Goal: Task Accomplishment & Management: Use online tool/utility

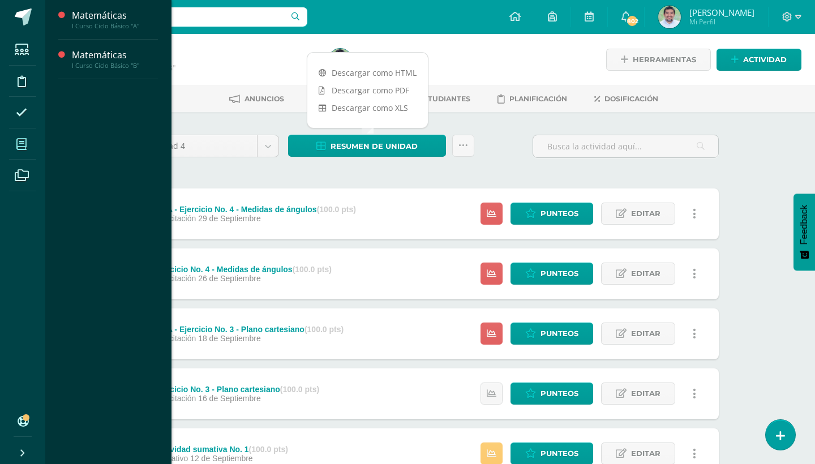
click at [22, 142] on icon at bounding box center [21, 144] width 10 height 11
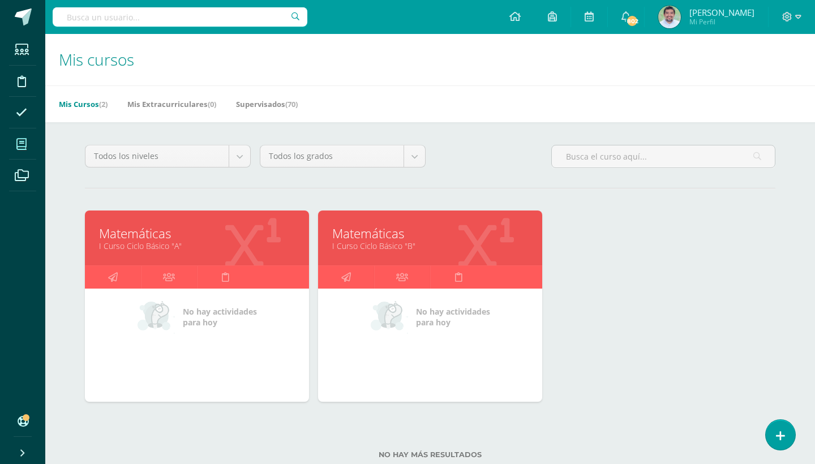
click at [158, 234] on link "Matemáticas" at bounding box center [197, 234] width 196 height 18
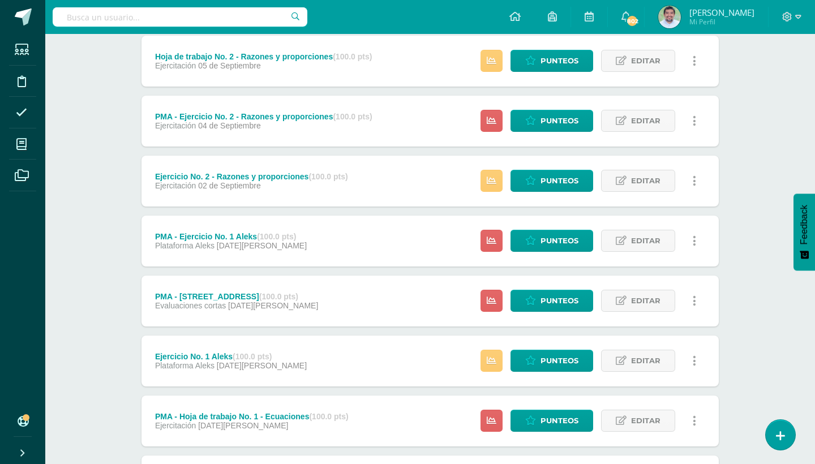
scroll to position [740, 0]
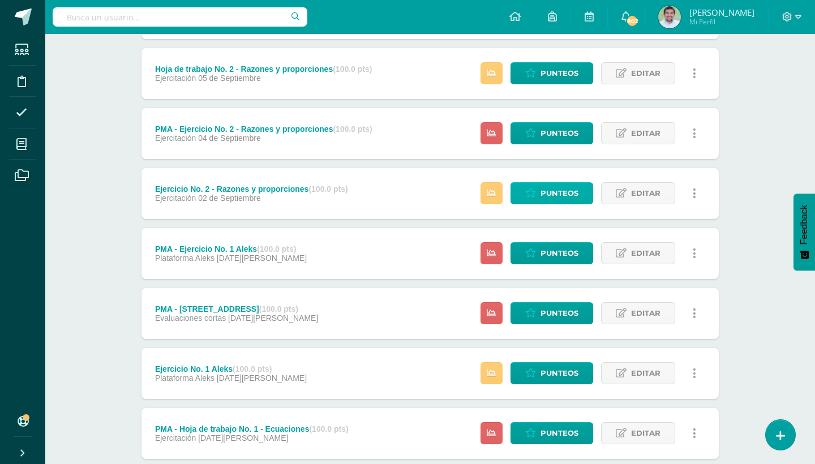
click at [556, 192] on span "Punteos" at bounding box center [560, 193] width 38 height 21
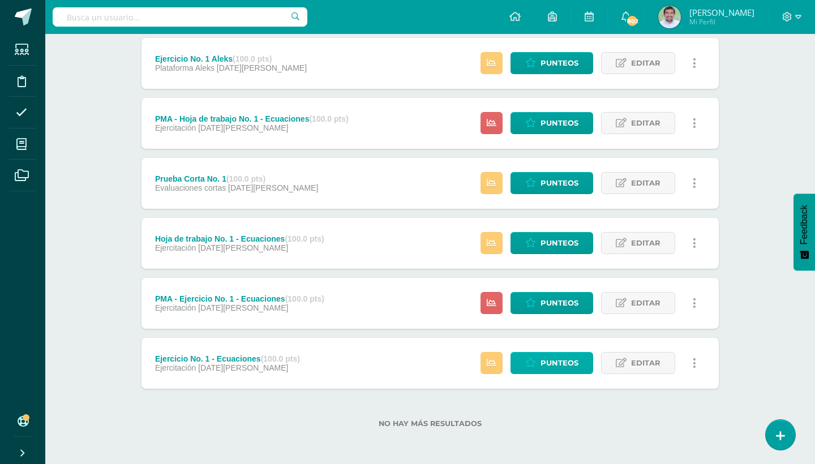
scroll to position [1051, 0]
click at [548, 362] on span "Punteos" at bounding box center [560, 363] width 38 height 21
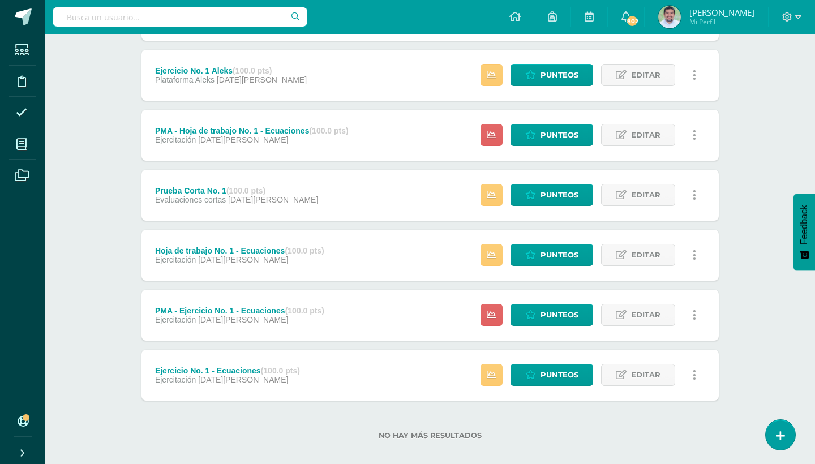
scroll to position [1034, 0]
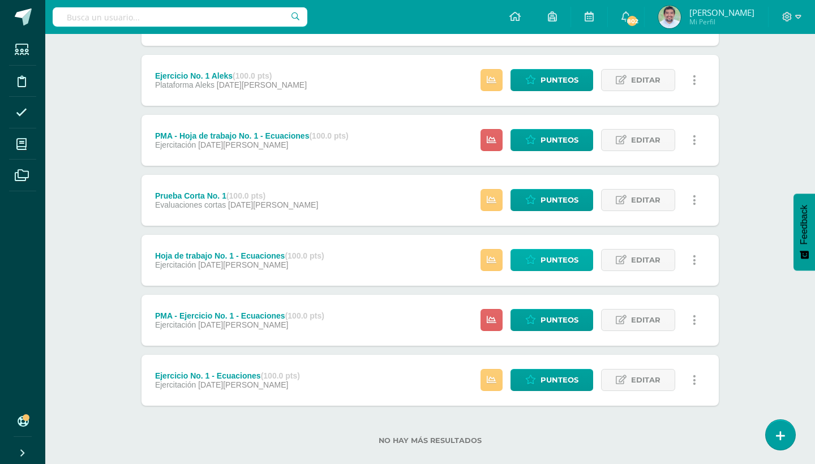
click at [555, 256] on span "Punteos" at bounding box center [560, 260] width 38 height 21
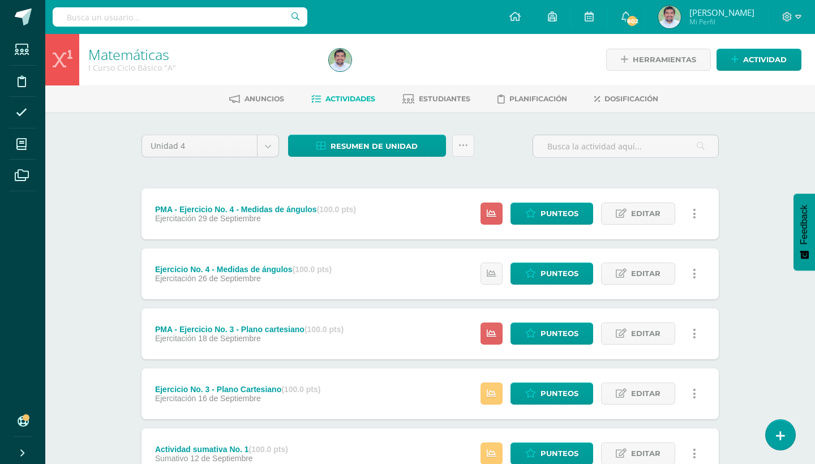
scroll to position [0, 0]
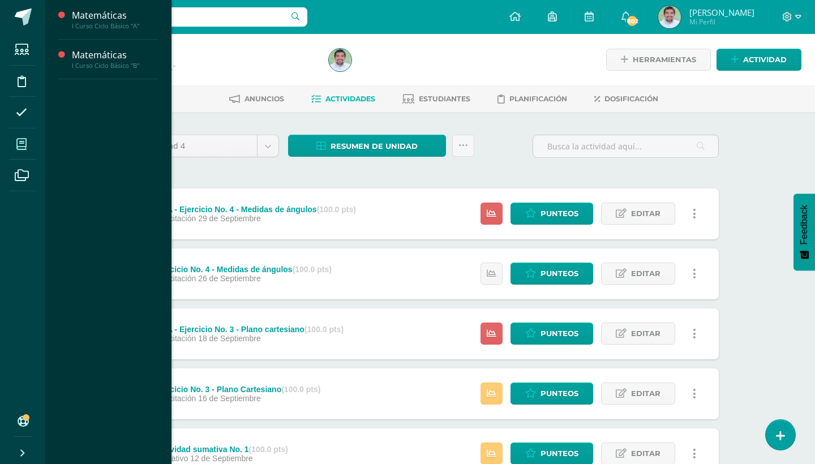
click at [25, 143] on icon at bounding box center [21, 144] width 10 height 11
click at [95, 55] on div "Matemáticas" at bounding box center [115, 55] width 86 height 13
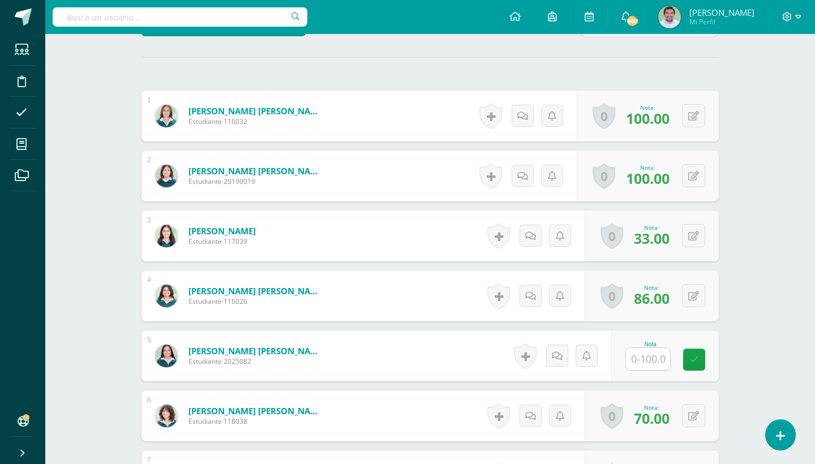
scroll to position [425, 0]
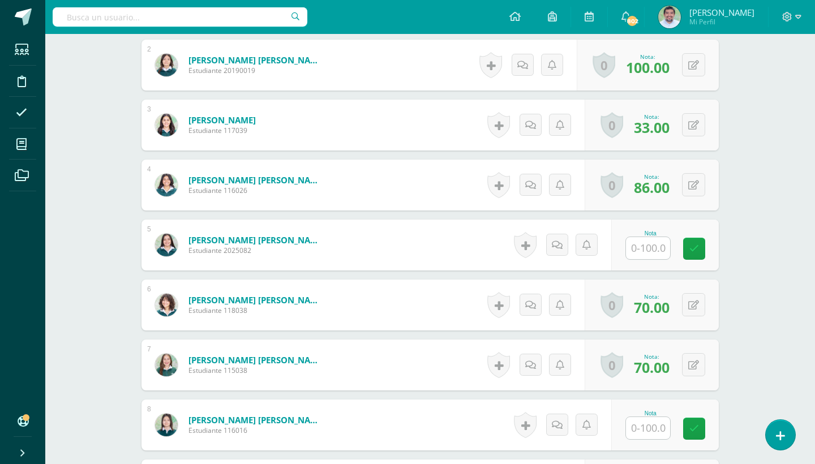
click at [654, 251] on input "text" at bounding box center [648, 248] width 44 height 22
type input "100"
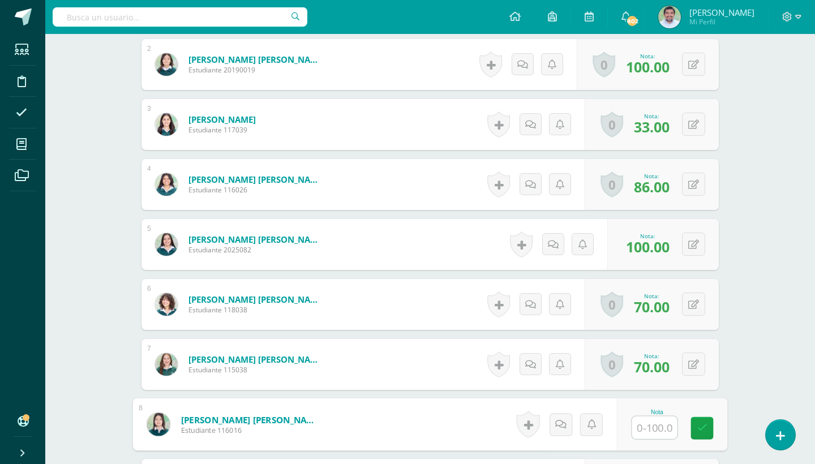
click at [648, 429] on input "text" at bounding box center [654, 428] width 45 height 23
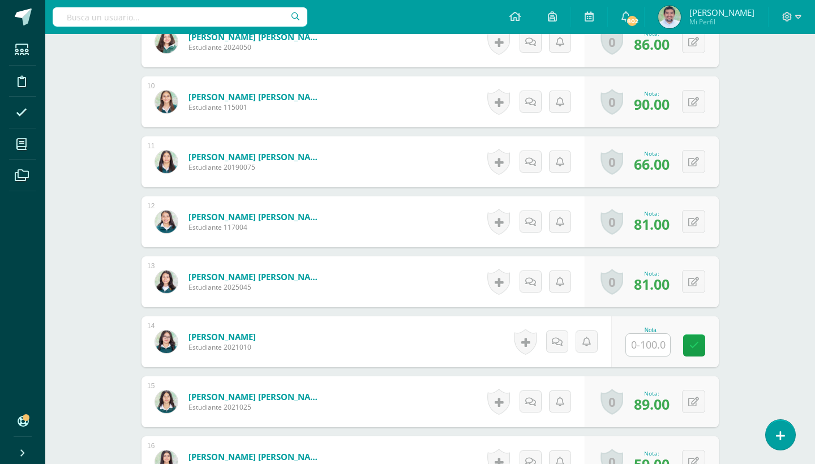
scroll to position [876, 0]
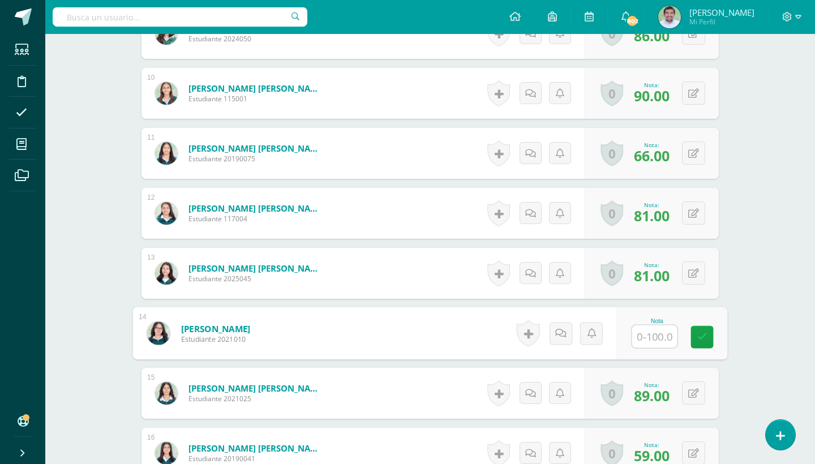
click at [650, 328] on input "text" at bounding box center [654, 336] width 45 height 23
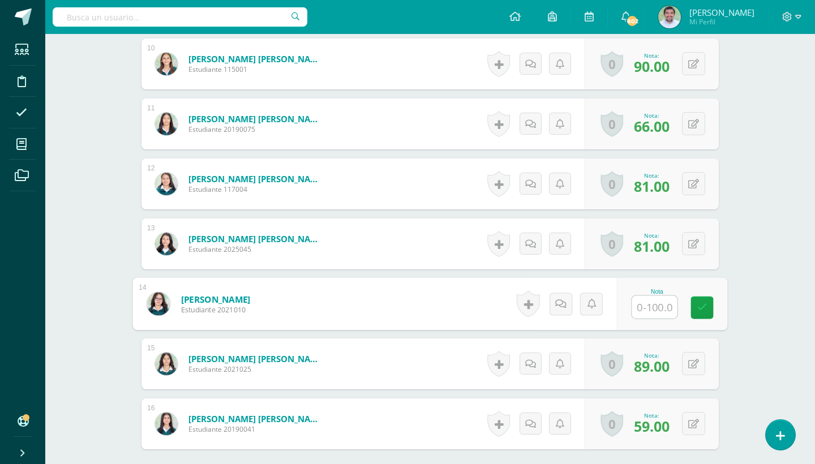
scroll to position [891, 0]
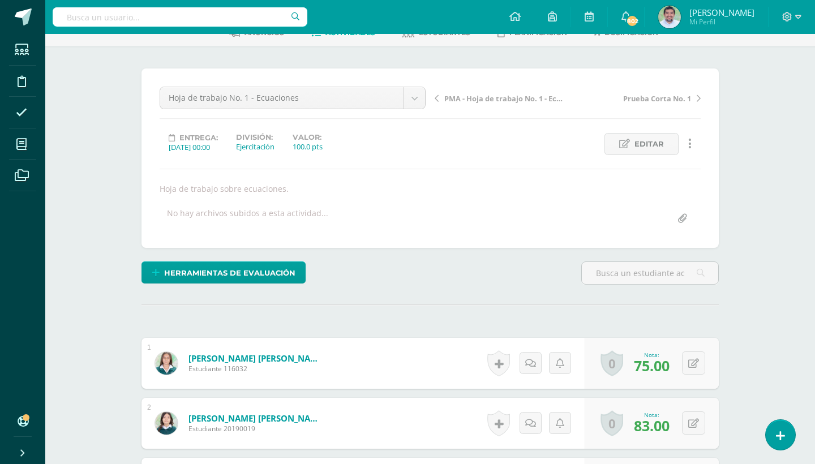
scroll to position [38, 0]
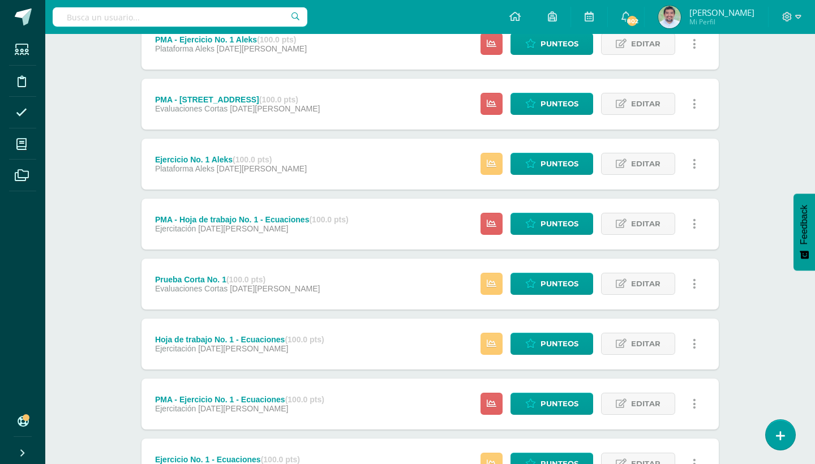
scroll to position [979, 0]
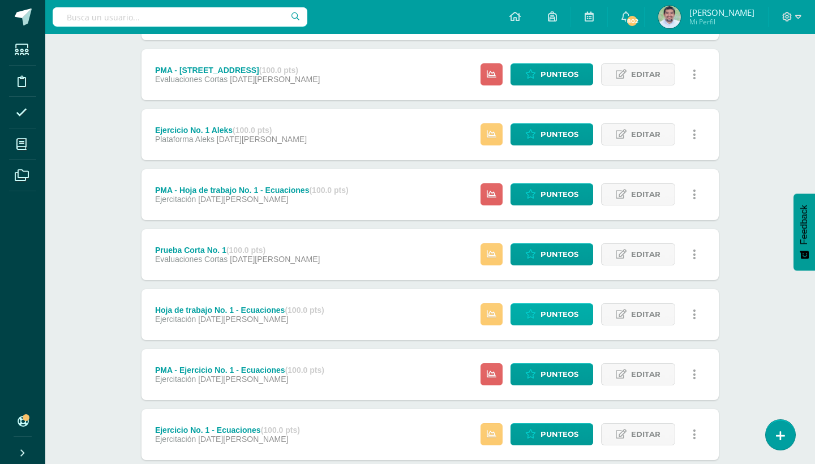
click at [555, 315] on span "Punteos" at bounding box center [560, 314] width 38 height 21
click at [554, 193] on span "Punteos" at bounding box center [560, 194] width 38 height 21
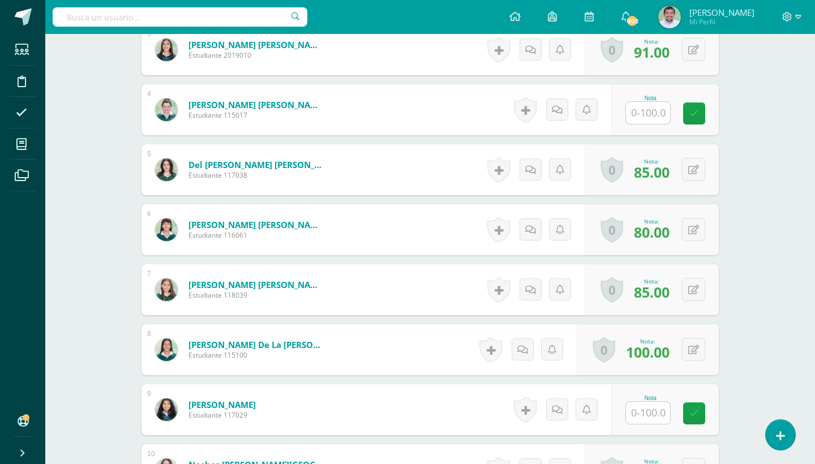
scroll to position [500, 0]
click at [690, 282] on button at bounding box center [693, 288] width 23 height 23
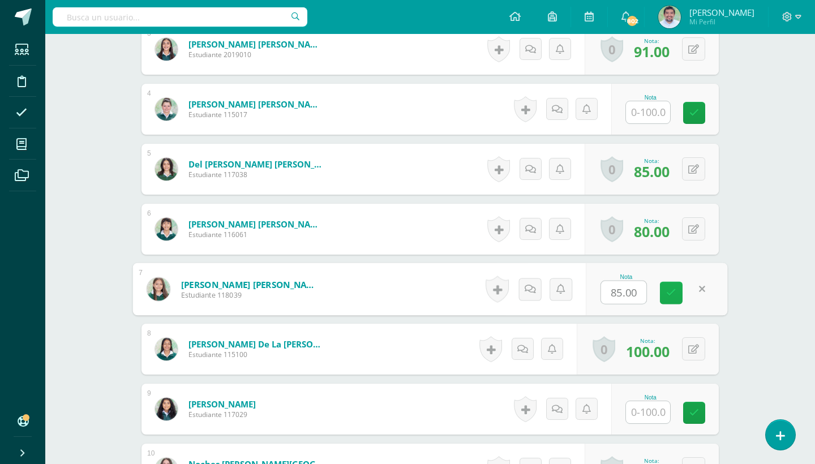
click at [672, 291] on icon at bounding box center [671, 293] width 10 height 10
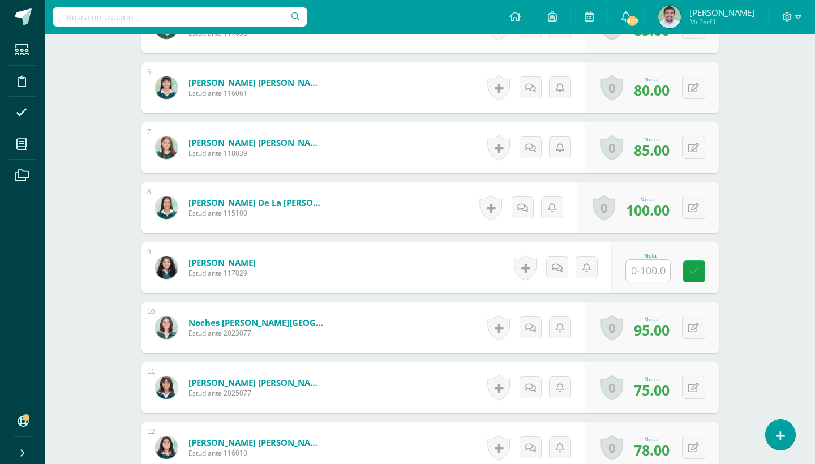
scroll to position [642, 0]
click at [693, 323] on icon at bounding box center [693, 328] width 11 height 10
type input "100"
click at [680, 330] on link at bounding box center [671, 331] width 23 height 23
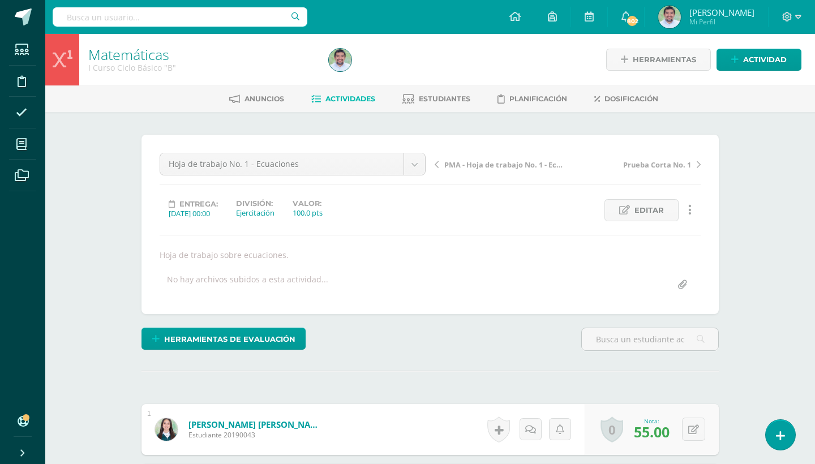
scroll to position [0, 0]
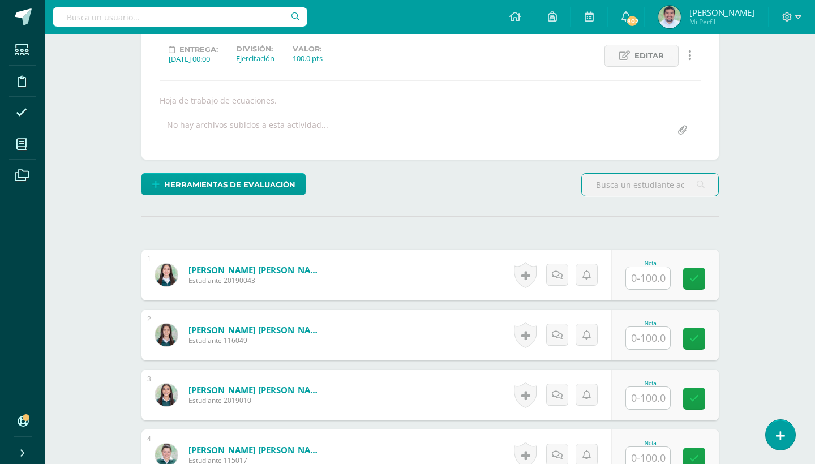
scroll to position [161, 0]
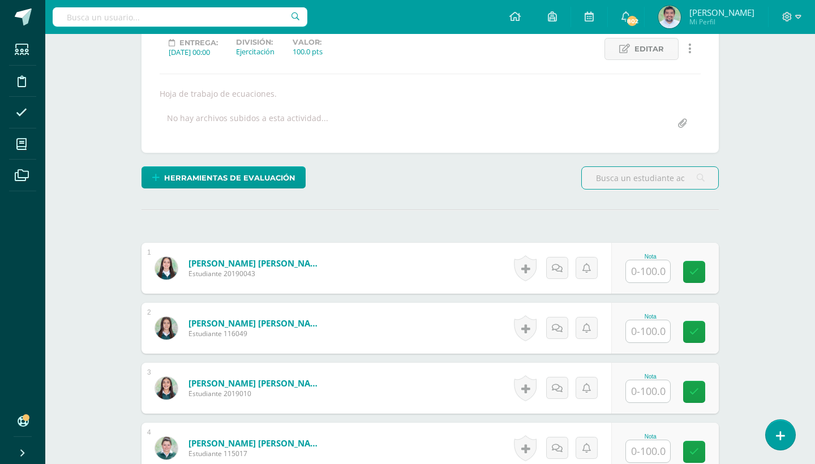
click at [651, 269] on input "text" at bounding box center [648, 271] width 44 height 22
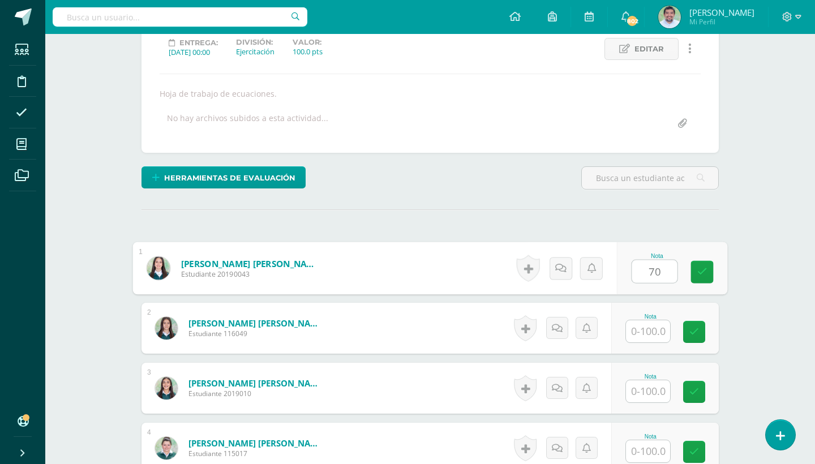
type input "70"
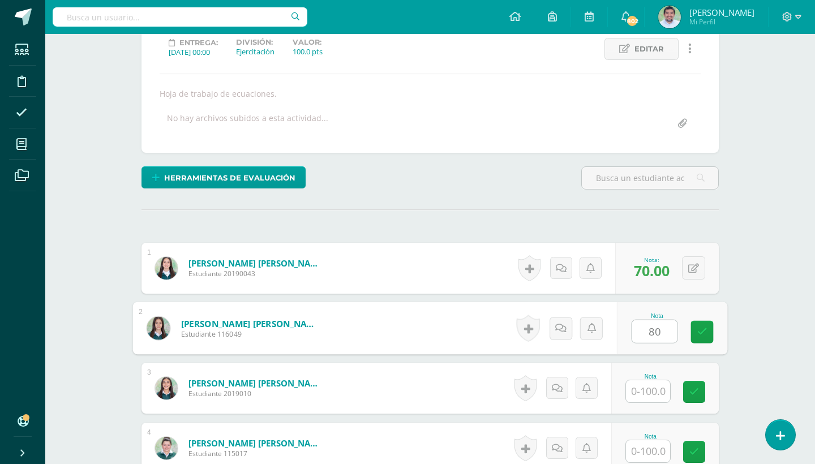
type input "80"
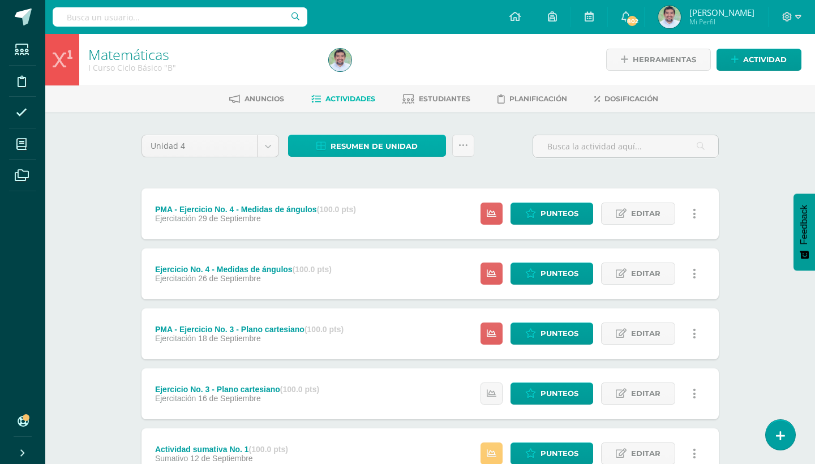
click at [421, 144] on link "Resumen de unidad" at bounding box center [367, 146] width 158 height 22
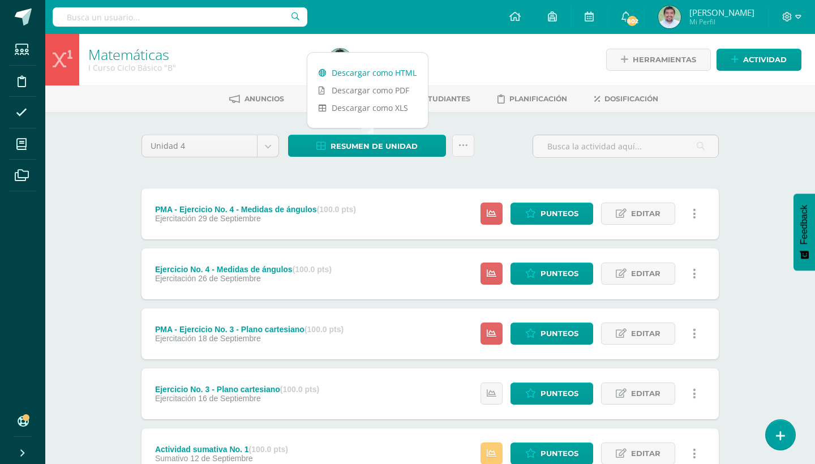
click at [388, 70] on link "Descargar como HTML" at bounding box center [367, 73] width 121 height 18
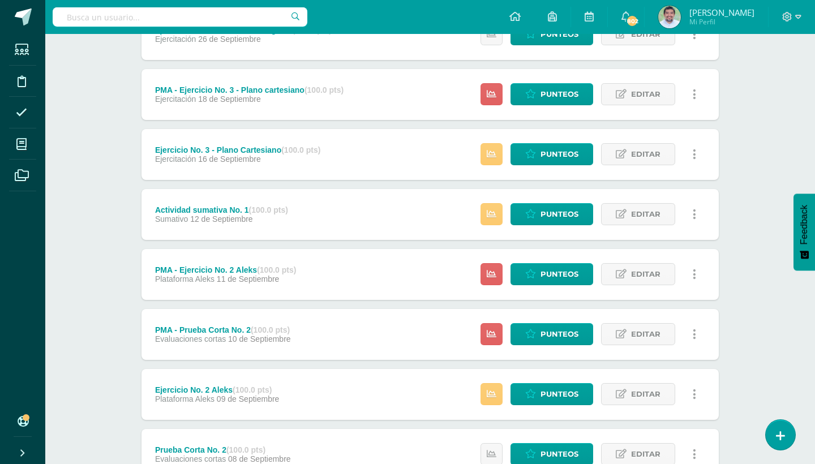
scroll to position [85, 0]
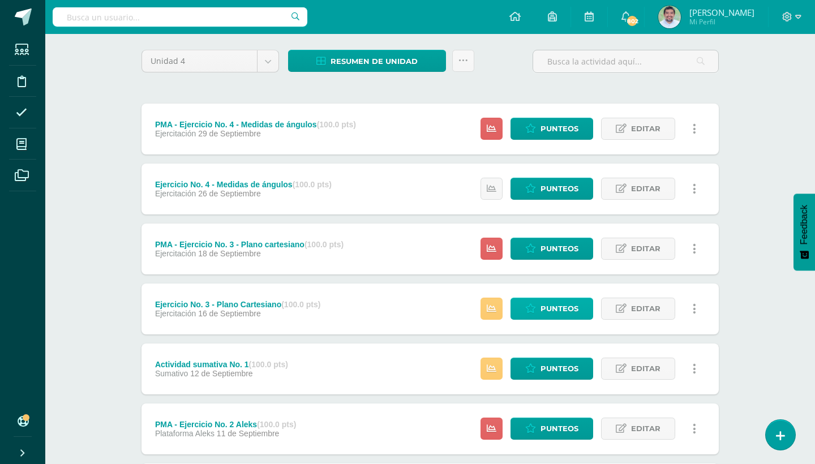
click at [551, 309] on span "Punteos" at bounding box center [560, 308] width 38 height 21
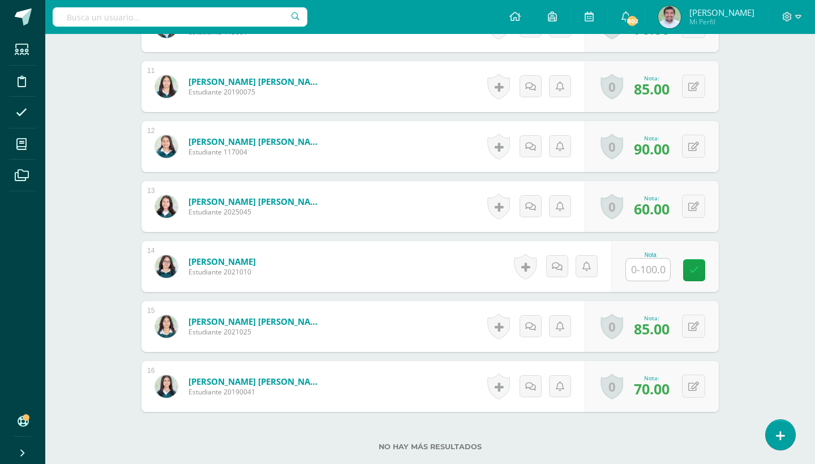
scroll to position [945, 0]
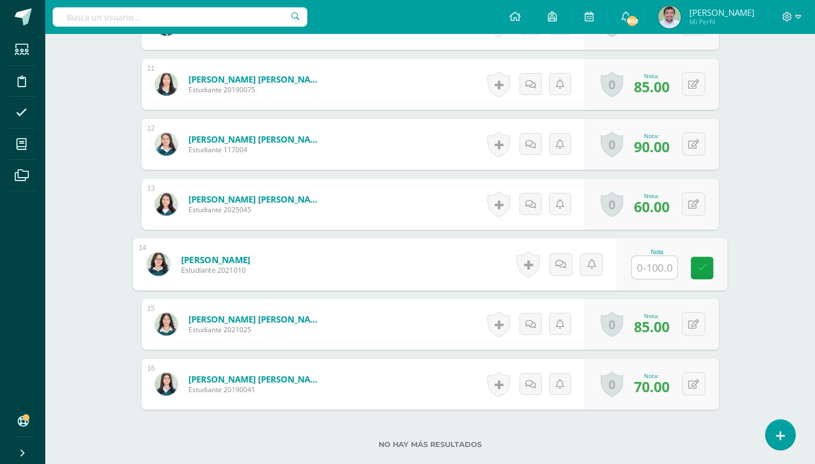
click at [653, 264] on input "text" at bounding box center [654, 267] width 45 height 23
type input "55"
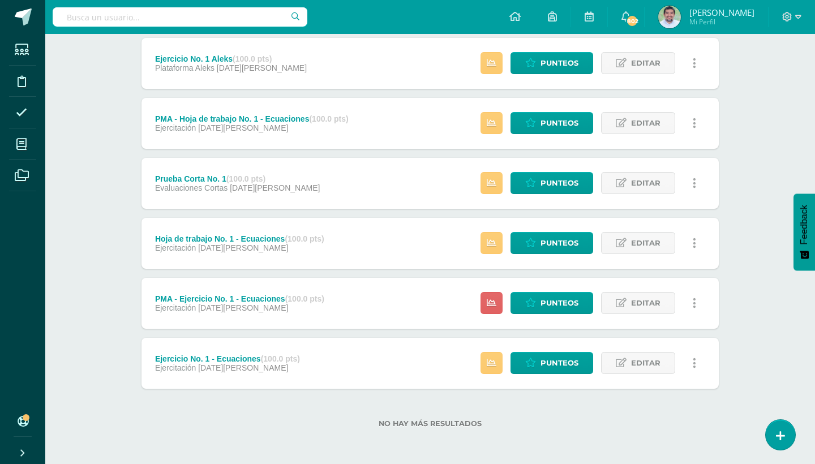
scroll to position [1051, 0]
click at [557, 361] on span "Punteos" at bounding box center [560, 363] width 38 height 21
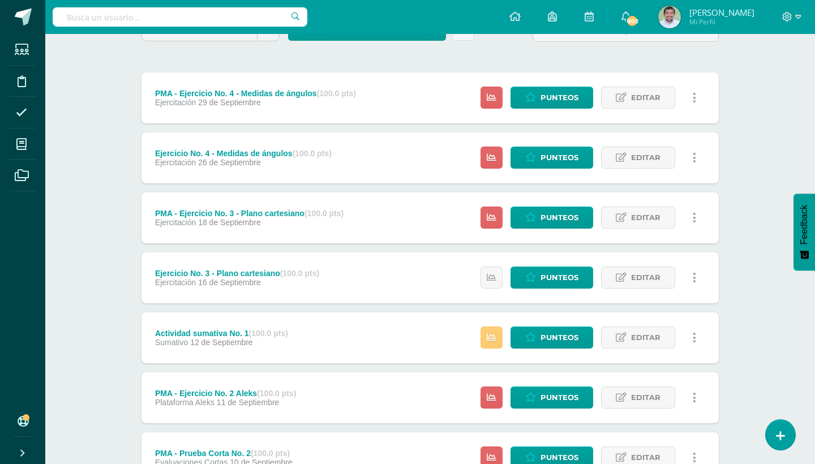
scroll to position [112, 0]
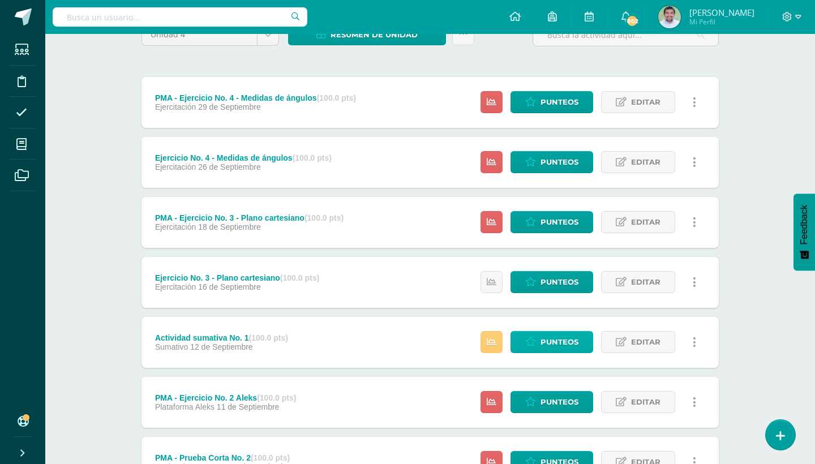
click at [547, 337] on span "Punteos" at bounding box center [560, 342] width 38 height 21
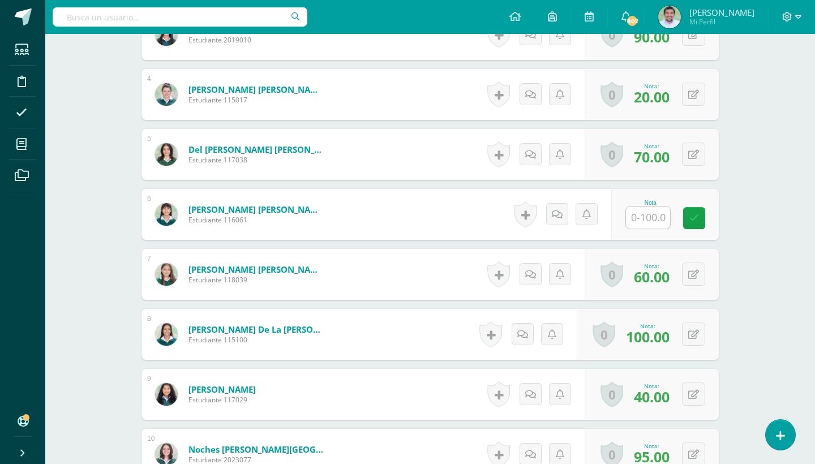
scroll to position [517, 0]
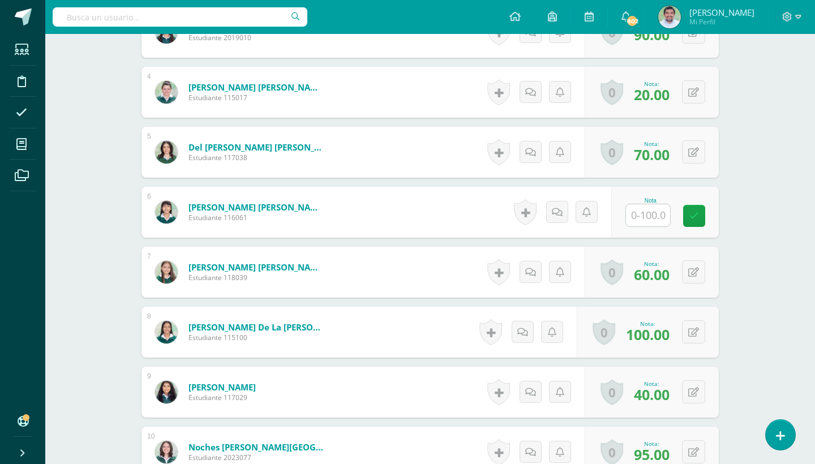
click at [646, 212] on input "text" at bounding box center [648, 215] width 44 height 22
type input "100"
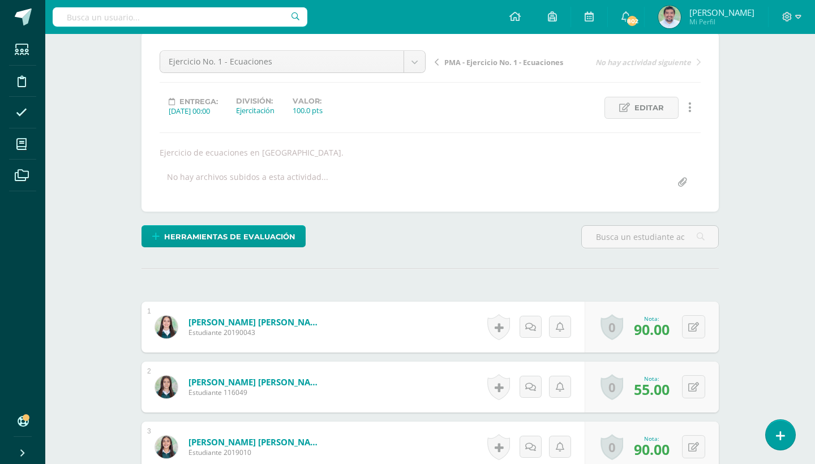
scroll to position [25, 0]
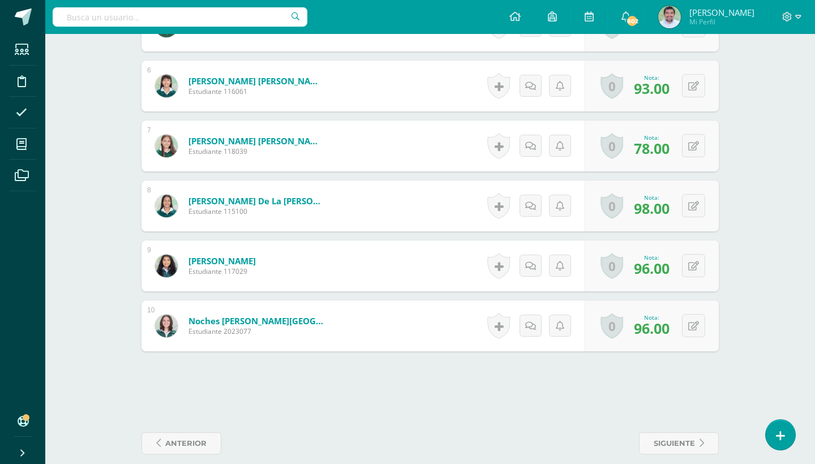
scroll to position [630, 0]
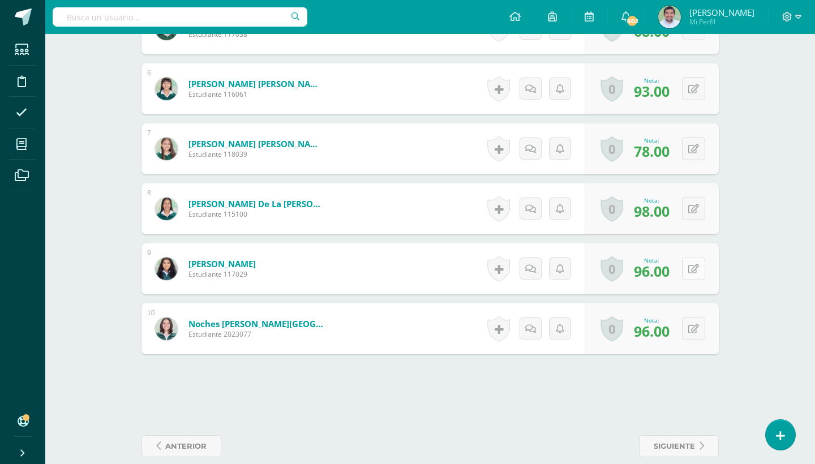
click at [695, 273] on icon at bounding box center [693, 269] width 11 height 10
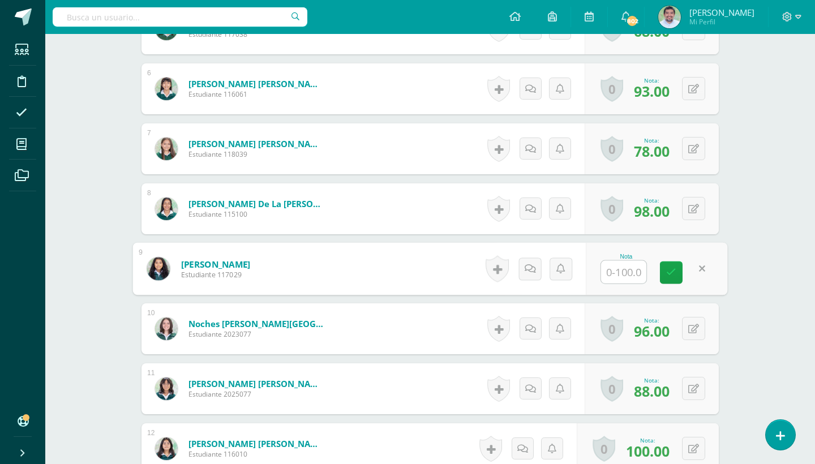
scroll to position [631, 0]
click at [673, 267] on icon at bounding box center [671, 272] width 10 height 10
